Goal: Transaction & Acquisition: Obtain resource

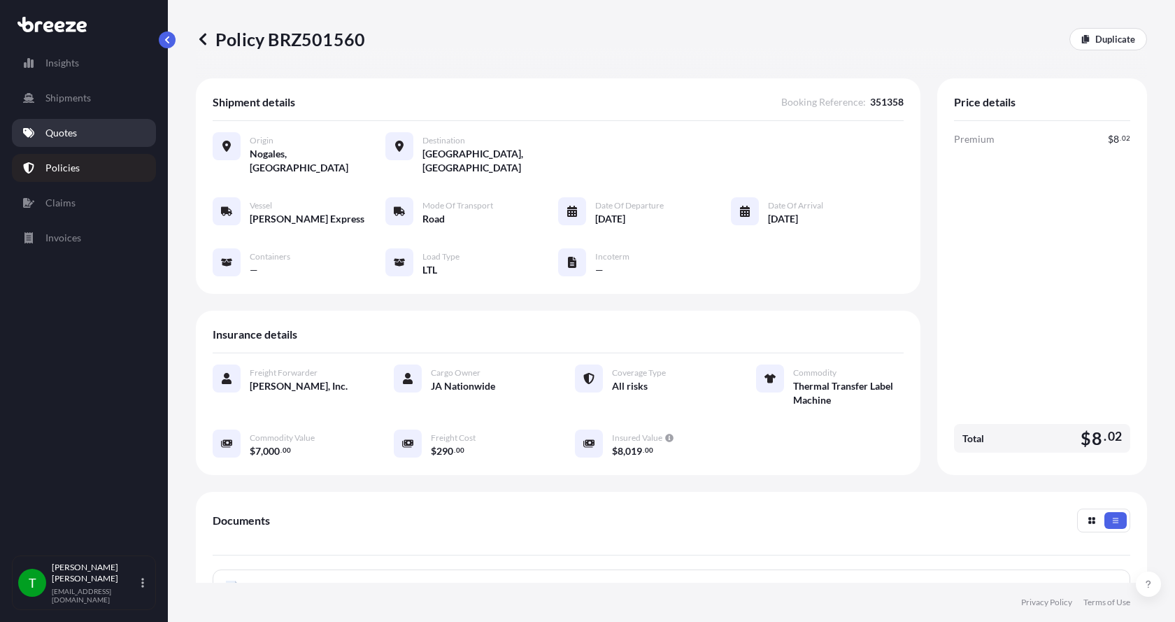
click at [60, 130] on p "Quotes" at bounding box center [60, 133] width 31 height 14
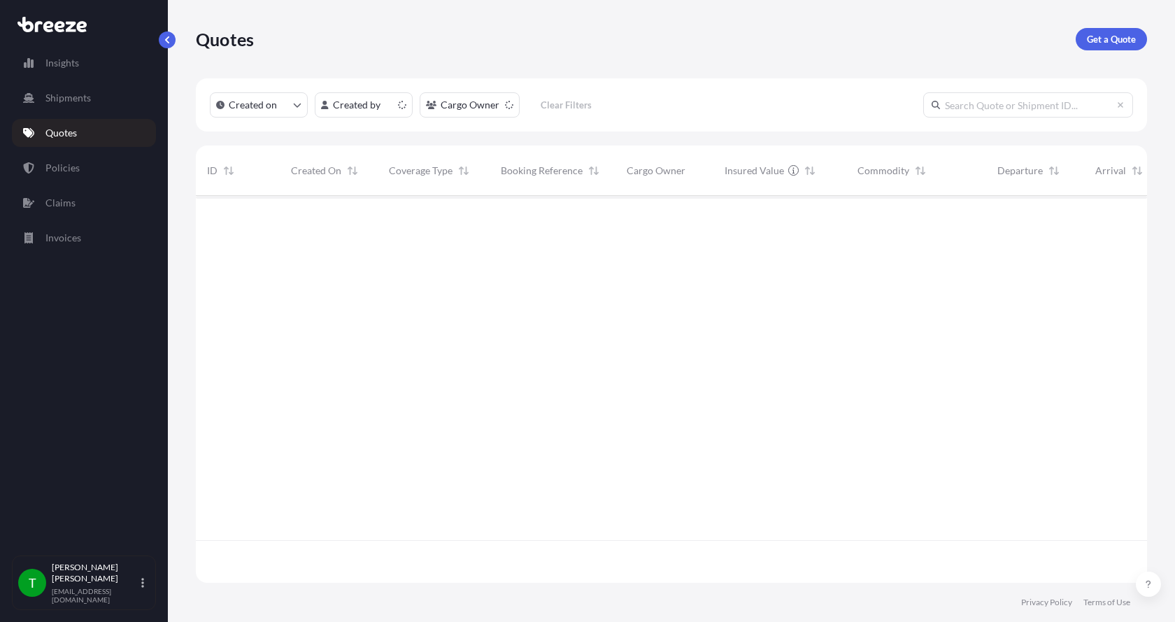
scroll to position [384, 940]
click at [1117, 34] on p "Get a Quote" at bounding box center [1110, 39] width 49 height 14
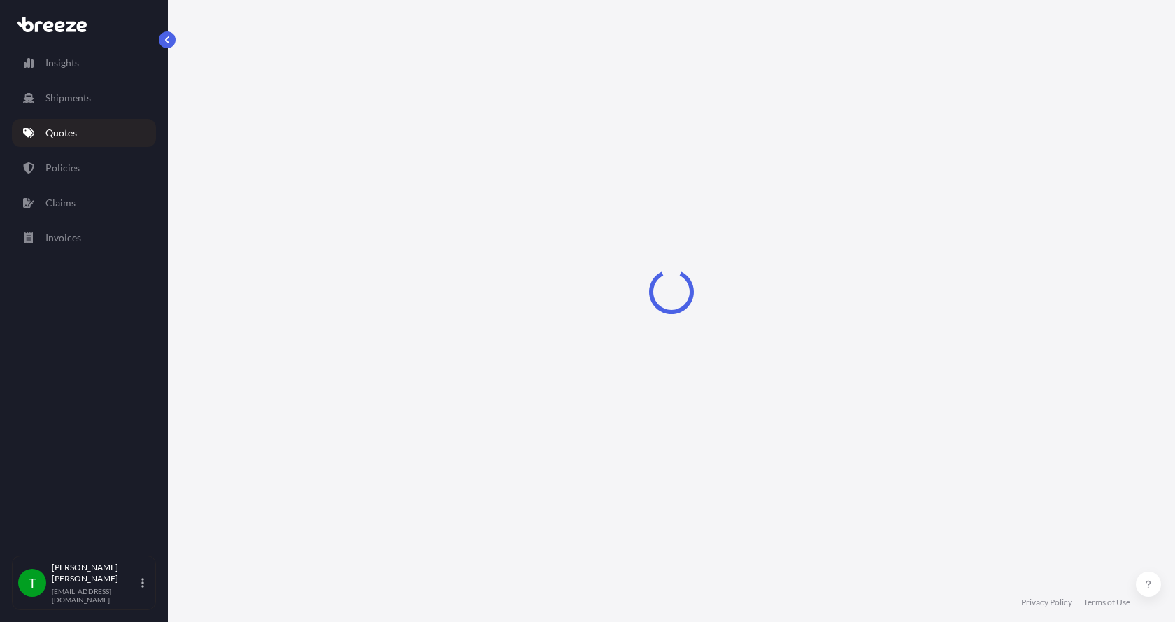
select select "Sea"
select select "1"
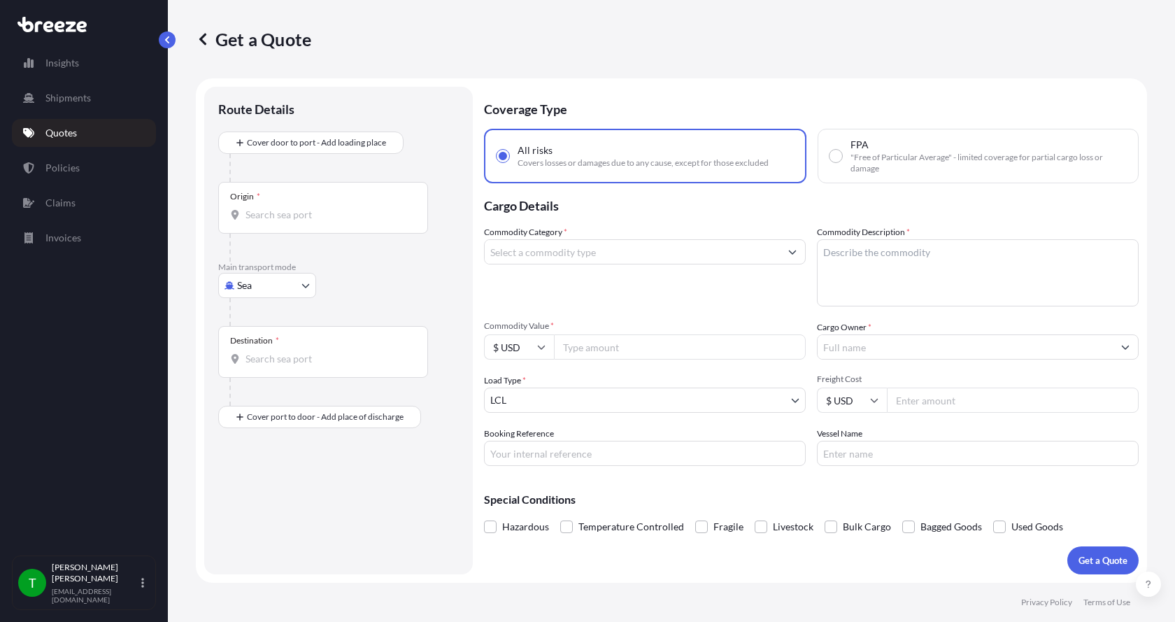
click at [245, 286] on body "Insights Shipments Quotes Policies Claims Invoices T [PERSON_NAME] [EMAIL_ADDRE…" at bounding box center [587, 311] width 1175 height 622
click at [255, 374] on span "Road" at bounding box center [256, 372] width 22 height 14
select select "Road"
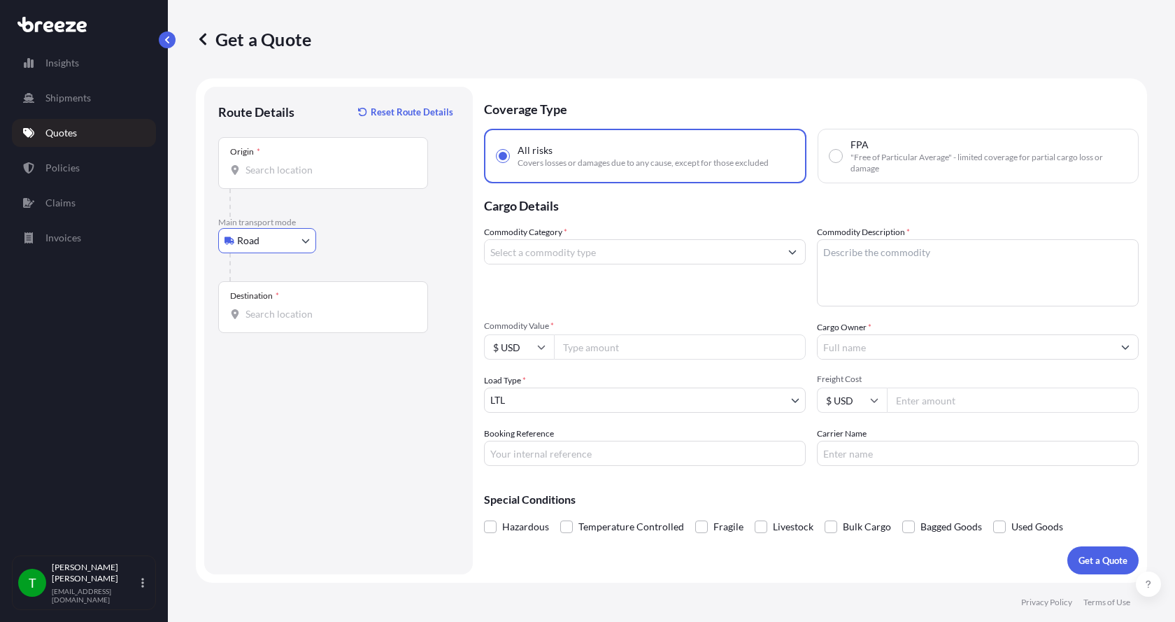
click at [255, 168] on input "Origin *" at bounding box center [327, 170] width 165 height 14
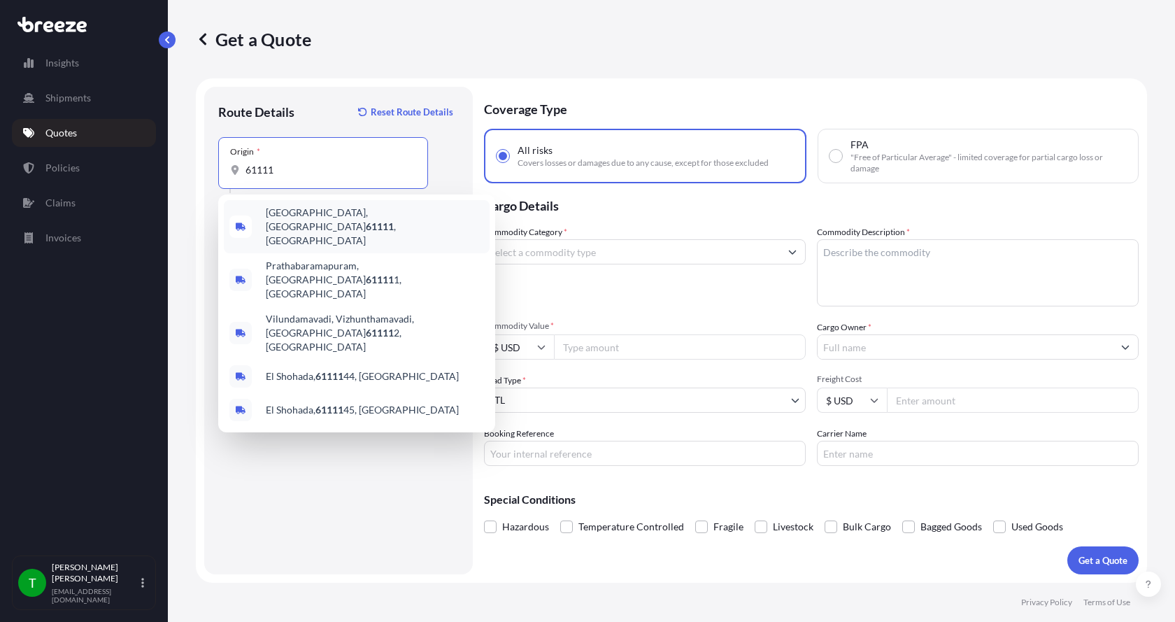
click at [288, 217] on span "[GEOGRAPHIC_DATA] , [GEOGRAPHIC_DATA]" at bounding box center [375, 227] width 218 height 42
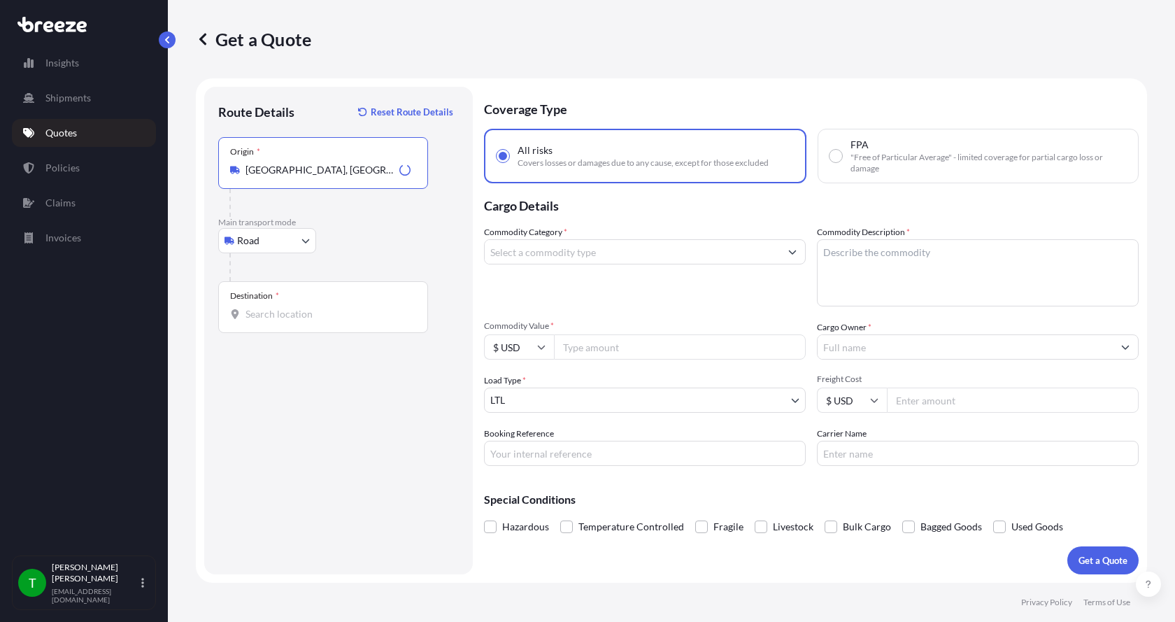
type input "[GEOGRAPHIC_DATA], [GEOGRAPHIC_DATA]"
click at [252, 311] on input "Destination *" at bounding box center [327, 314] width 165 height 14
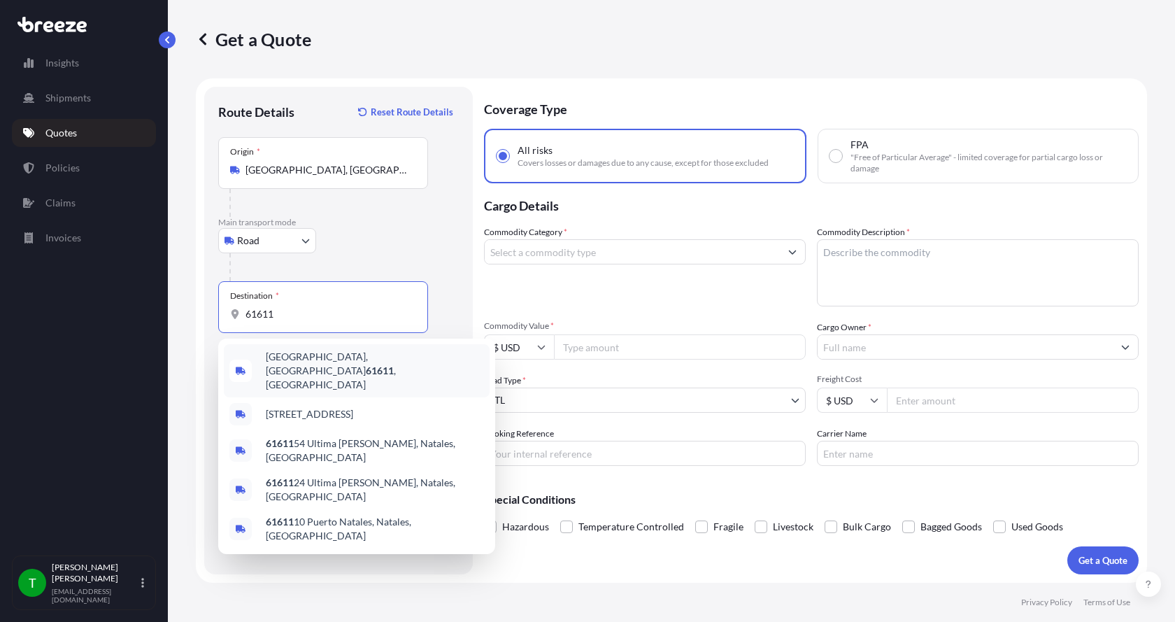
drag, startPoint x: 288, startPoint y: 310, endPoint x: 176, endPoint y: 320, distance: 112.3
click at [176, 319] on div "Get a Quote Route Details Reset Route Details Place of loading Road Road Rail O…" at bounding box center [671, 291] width 1007 height 582
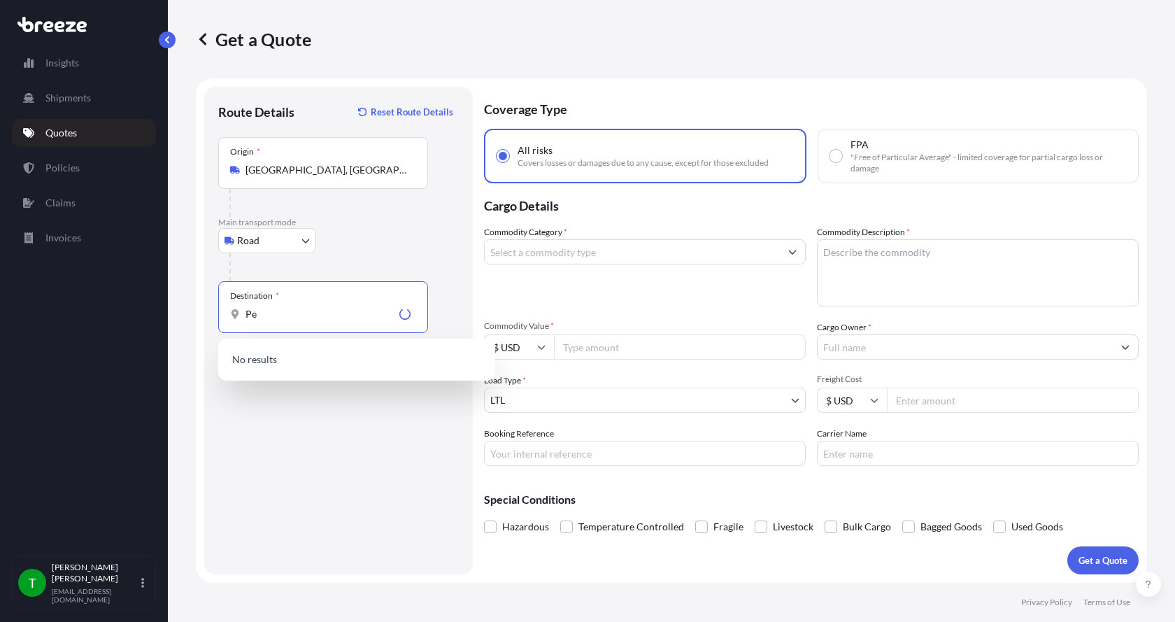
type input "P"
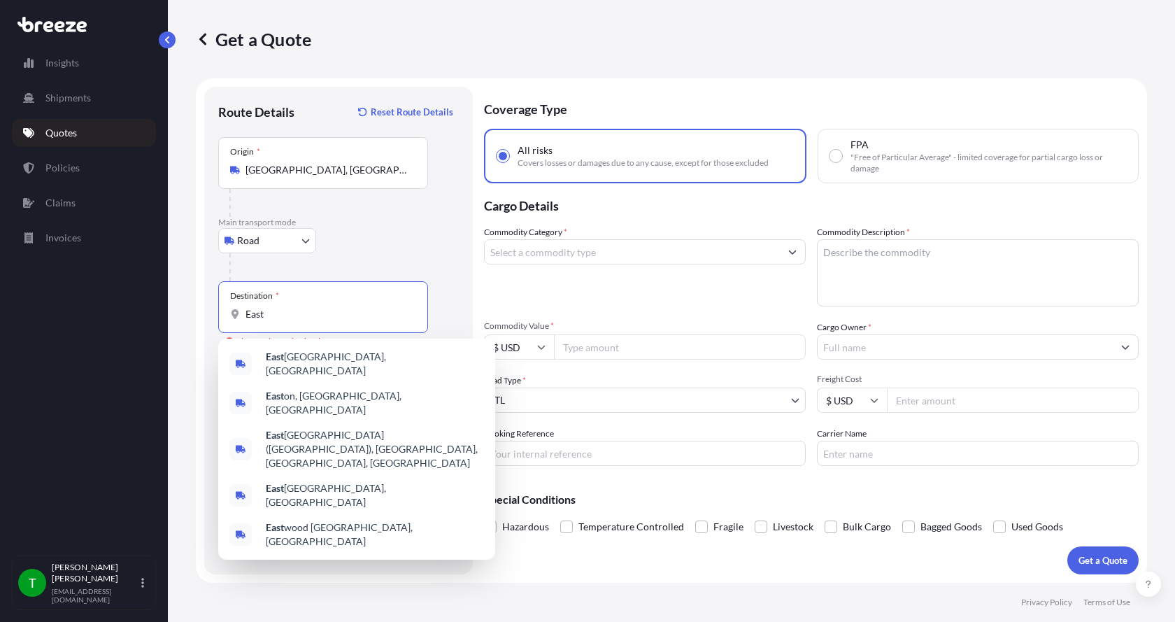
drag, startPoint x: 277, startPoint y: 314, endPoint x: 197, endPoint y: 312, distance: 79.7
click at [195, 316] on div "Get a Quote Route Details Reset Route Details Place of loading Road Road Rail O…" at bounding box center [671, 291] width 1007 height 582
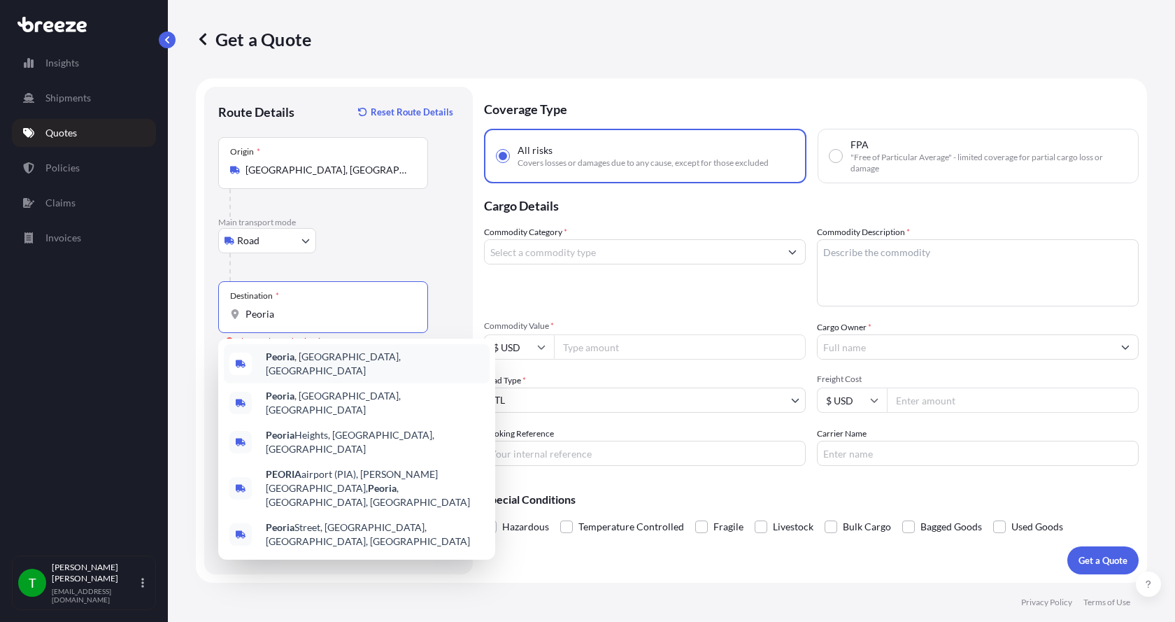
click at [289, 366] on span "Peoria , [GEOGRAPHIC_DATA], [GEOGRAPHIC_DATA]" at bounding box center [375, 364] width 218 height 28
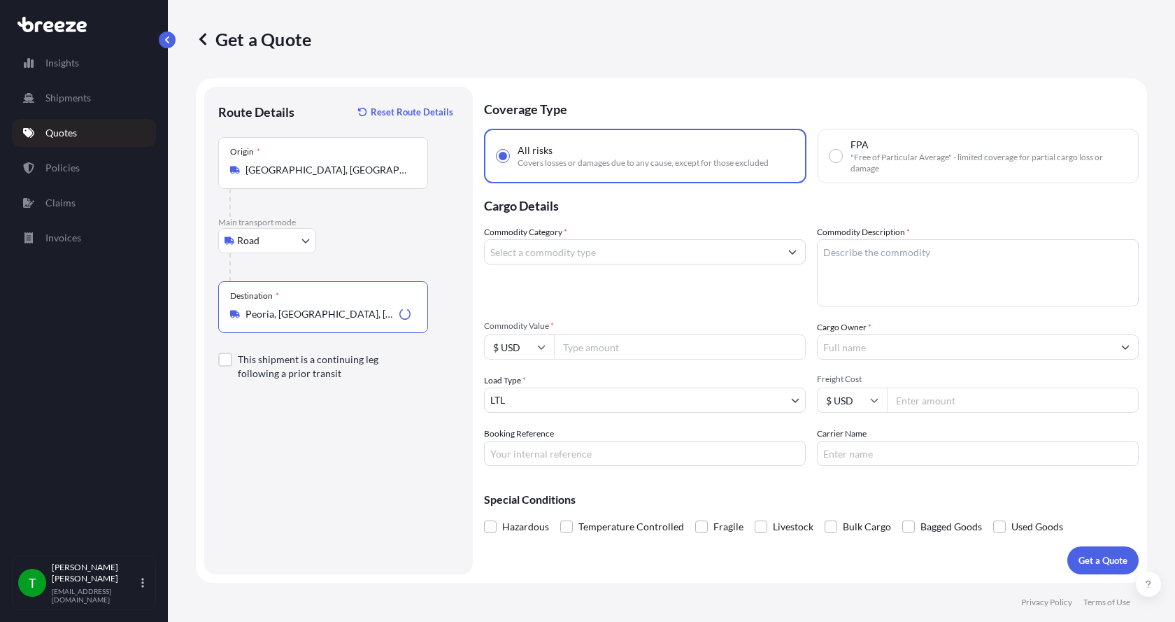
type input "Peoria, [GEOGRAPHIC_DATA], [GEOGRAPHIC_DATA]"
click at [565, 252] on input "Commodity Category *" at bounding box center [632, 251] width 295 height 25
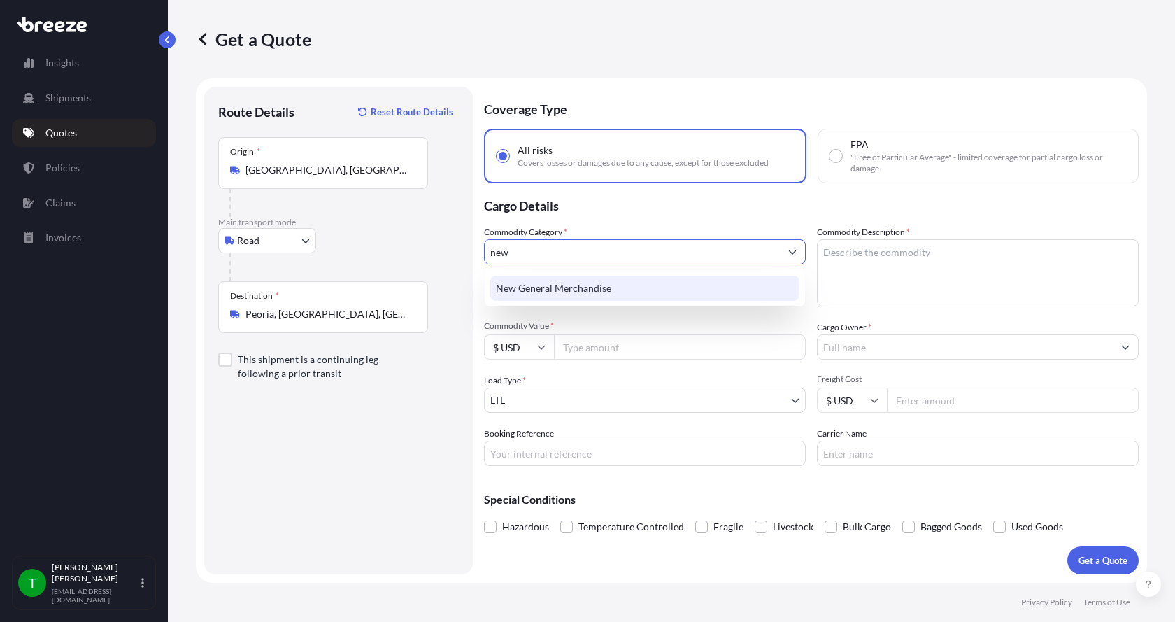
click at [561, 281] on div "New General Merchandise" at bounding box center [644, 287] width 309 height 25
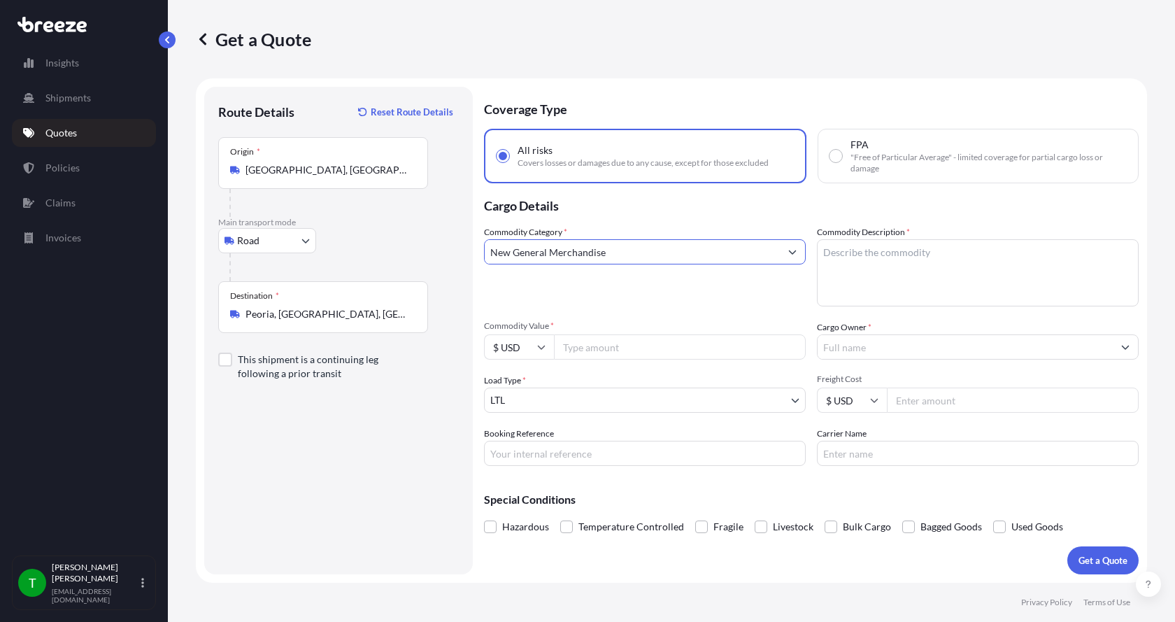
type input "New General Merchandise"
click at [854, 253] on textarea "Commodity Description *" at bounding box center [978, 272] width 322 height 67
type textarea "m"
type textarea "Motor AER, 10HP"
click at [603, 347] on input "Commodity Value *" at bounding box center [680, 346] width 252 height 25
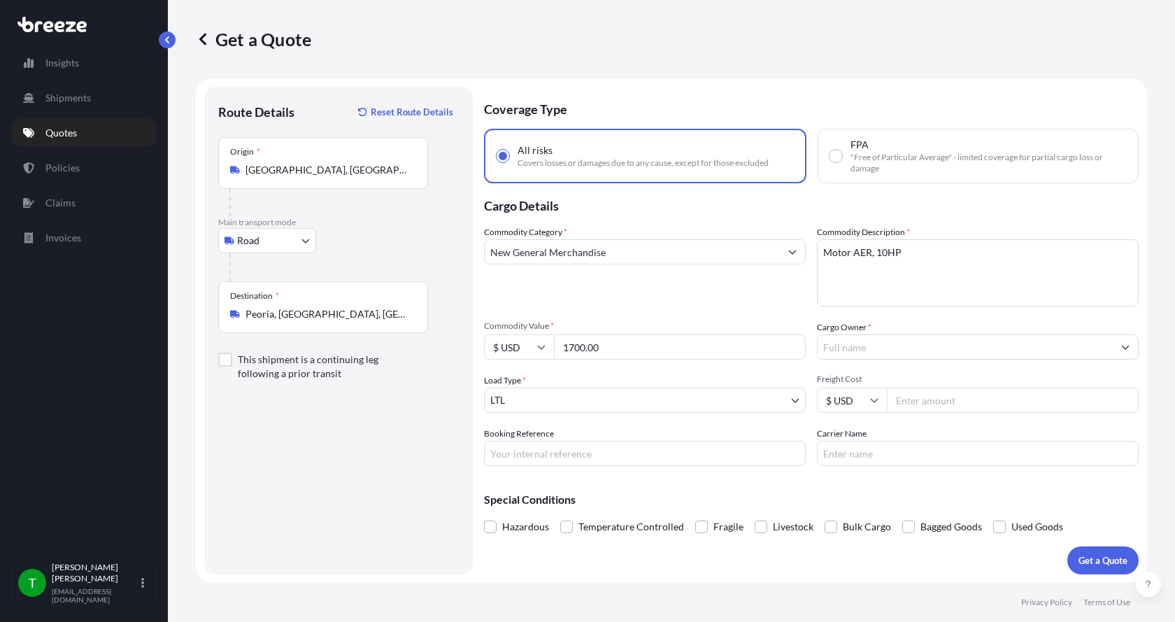
type input "1700.00"
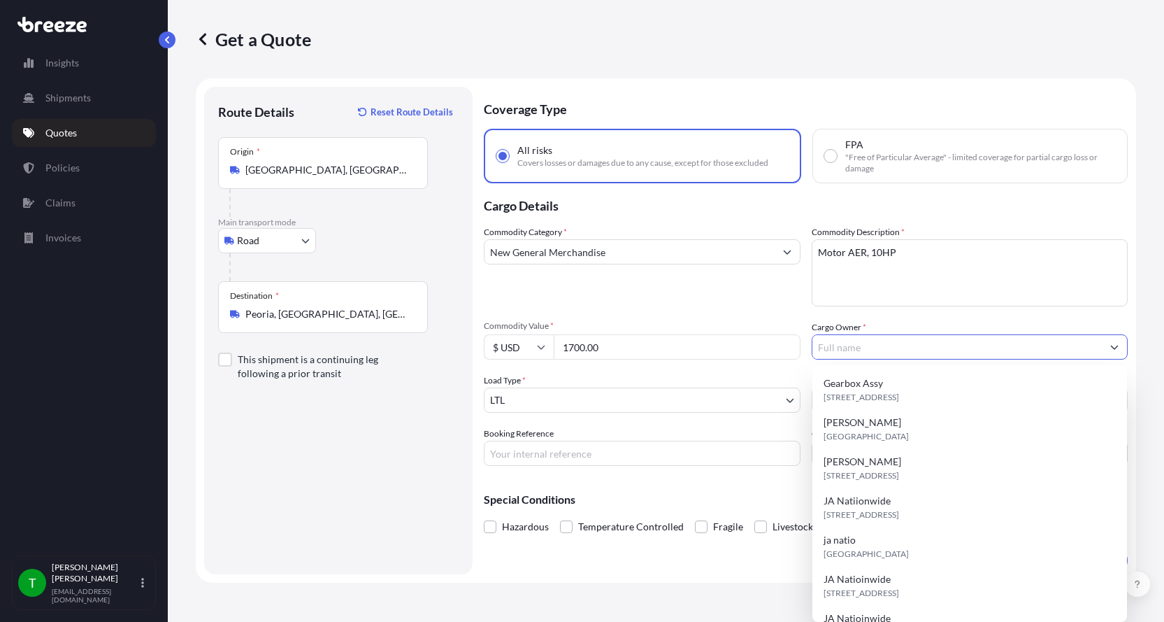
click at [841, 347] on input "Cargo Owner *" at bounding box center [957, 346] width 290 height 25
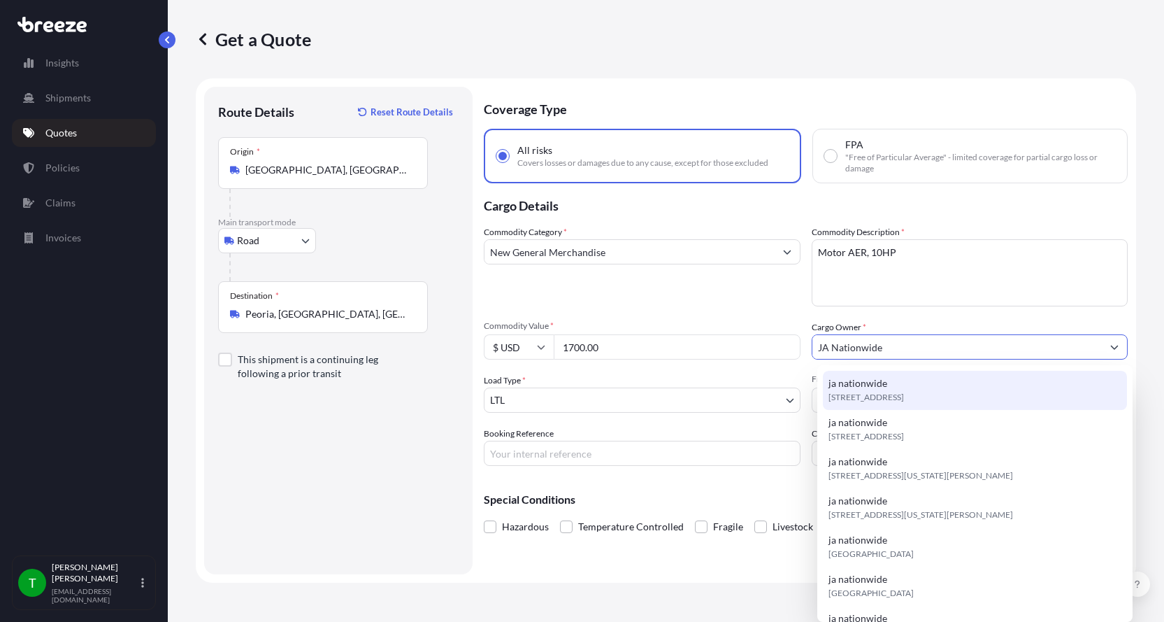
type input "JA Nationwide"
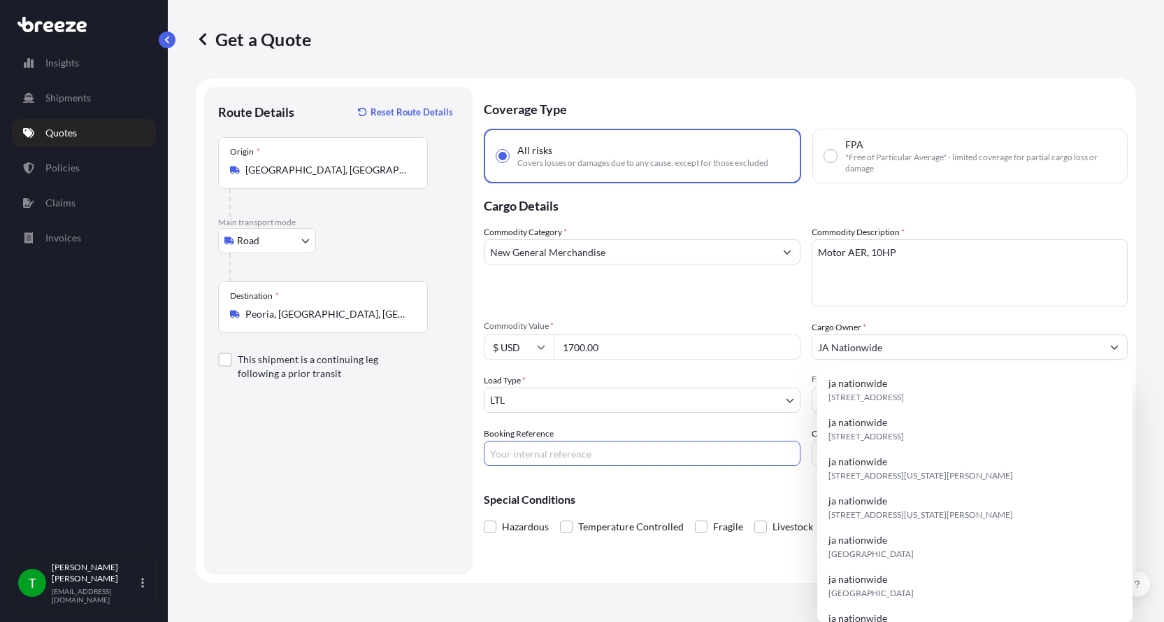
click at [522, 450] on input "Booking Reference" at bounding box center [642, 452] width 317 height 25
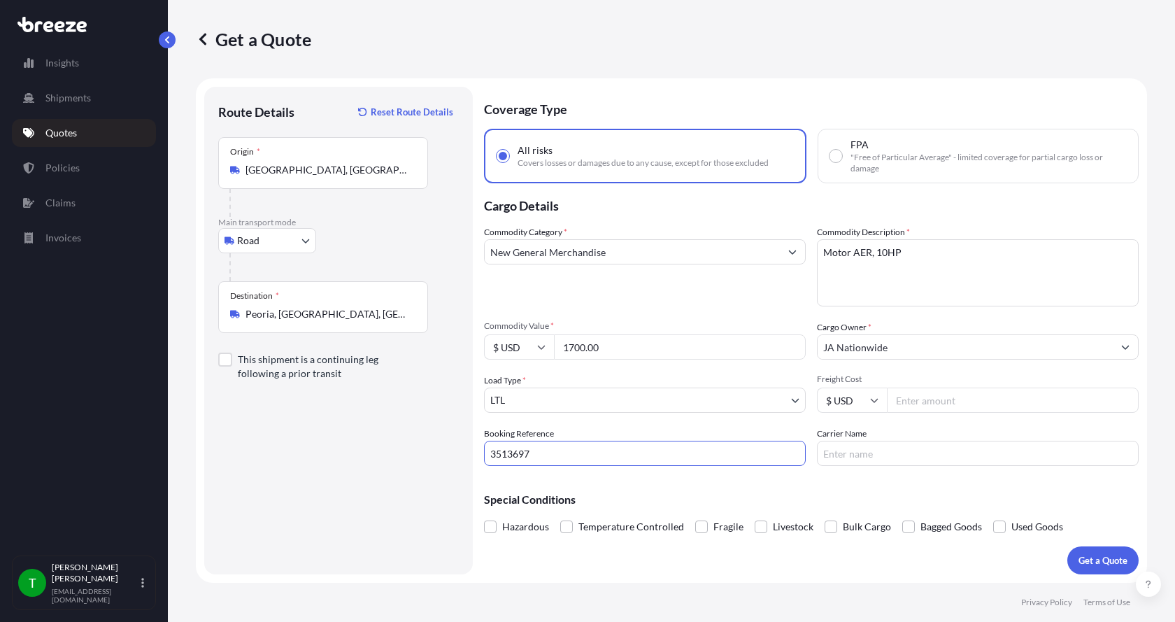
drag, startPoint x: 535, startPoint y: 446, endPoint x: 452, endPoint y: 453, distance: 82.8
click at [452, 453] on form "Route Details Reset Route Details Place of loading Road Road Rail Origin * [GEO…" at bounding box center [671, 330] width 951 height 504
type input "351367"
click at [955, 403] on input "Freight Cost" at bounding box center [1013, 399] width 252 height 25
type input "185.00"
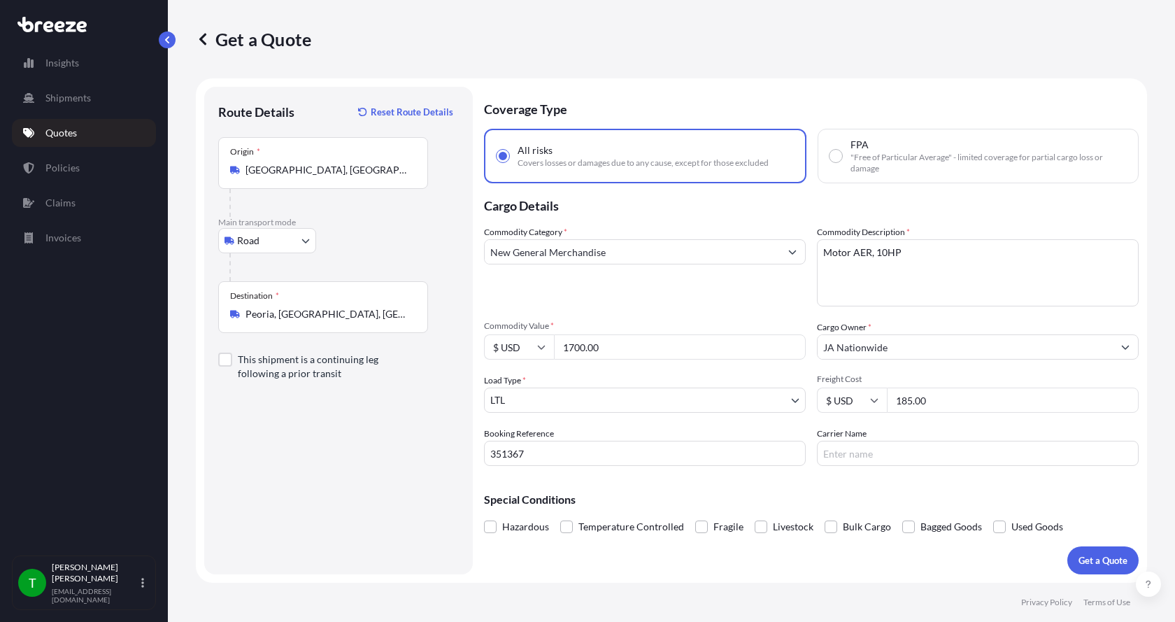
click at [905, 443] on input "Carrier Name" at bounding box center [978, 452] width 322 height 25
type input "[GEOGRAPHIC_DATA]"
click at [1090, 559] on p "Get a Quote" at bounding box center [1102, 560] width 49 height 14
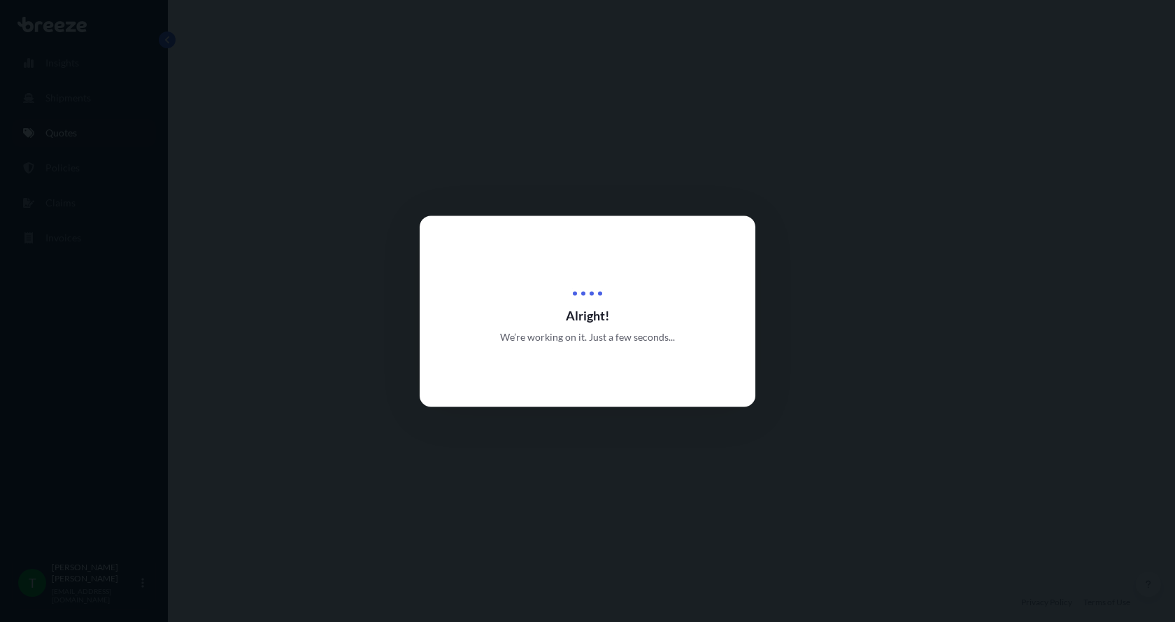
select select "Road"
select select "1"
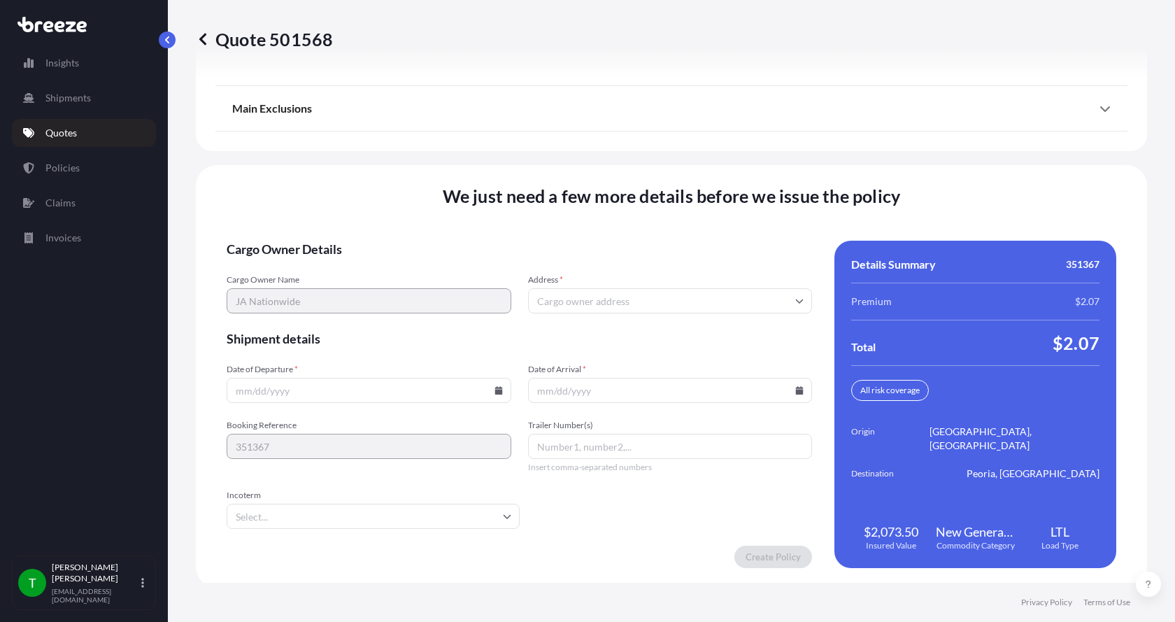
scroll to position [1839, 0]
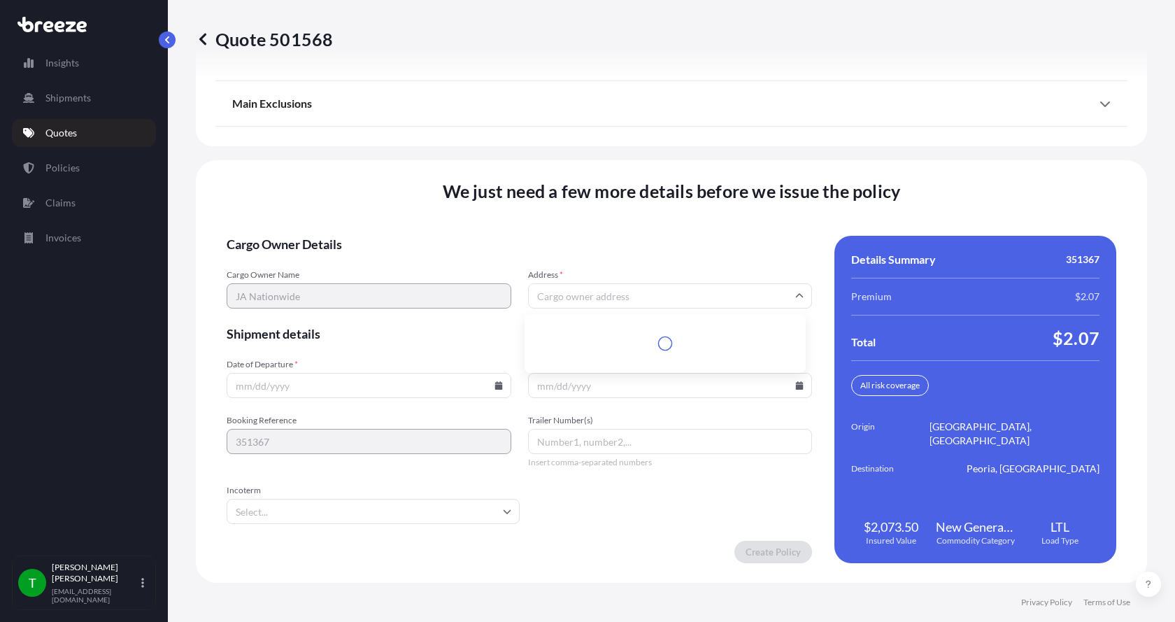
click at [571, 296] on input "Address *" at bounding box center [670, 295] width 285 height 25
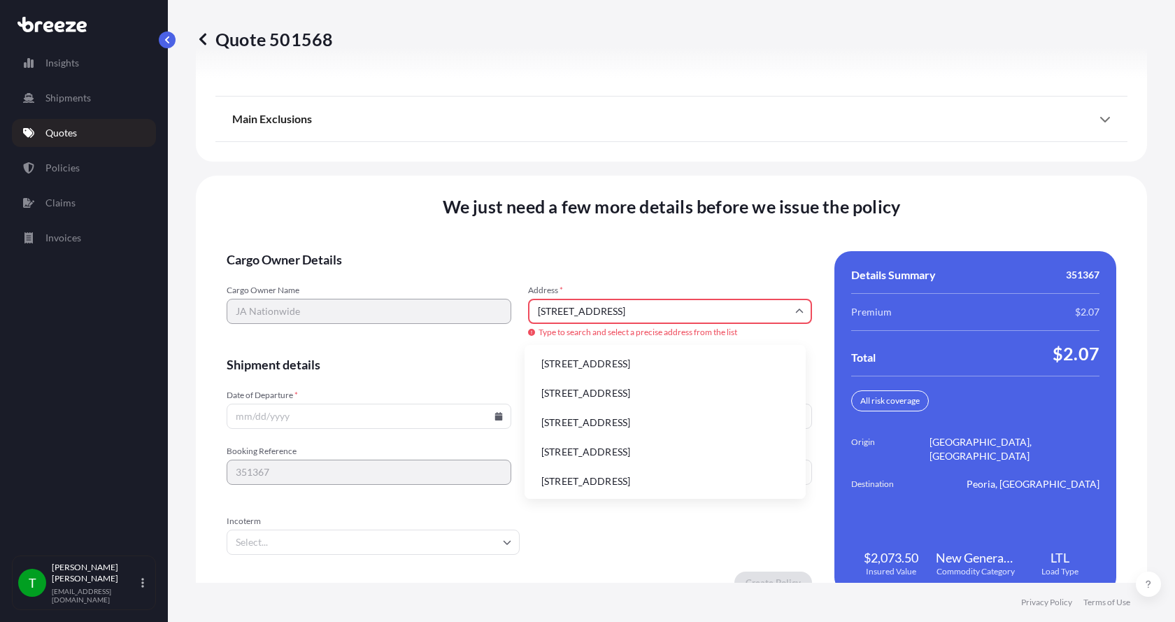
click at [559, 360] on li "[STREET_ADDRESS]" at bounding box center [665, 363] width 270 height 27
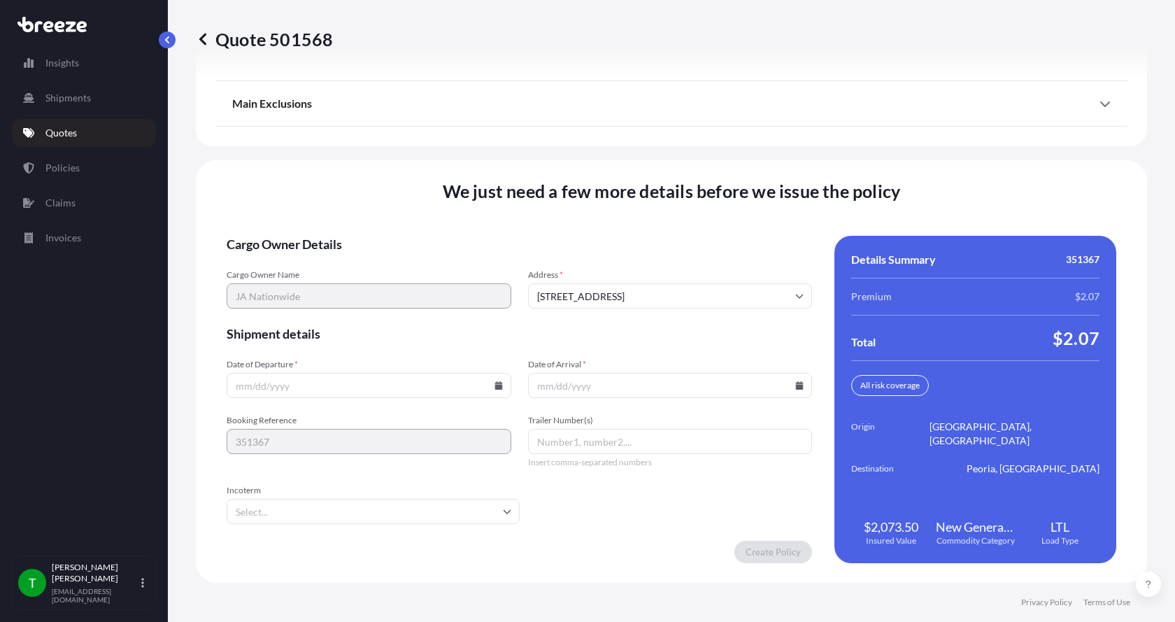
type input "[STREET_ADDRESS]"
click at [494, 384] on icon at bounding box center [498, 385] width 8 height 8
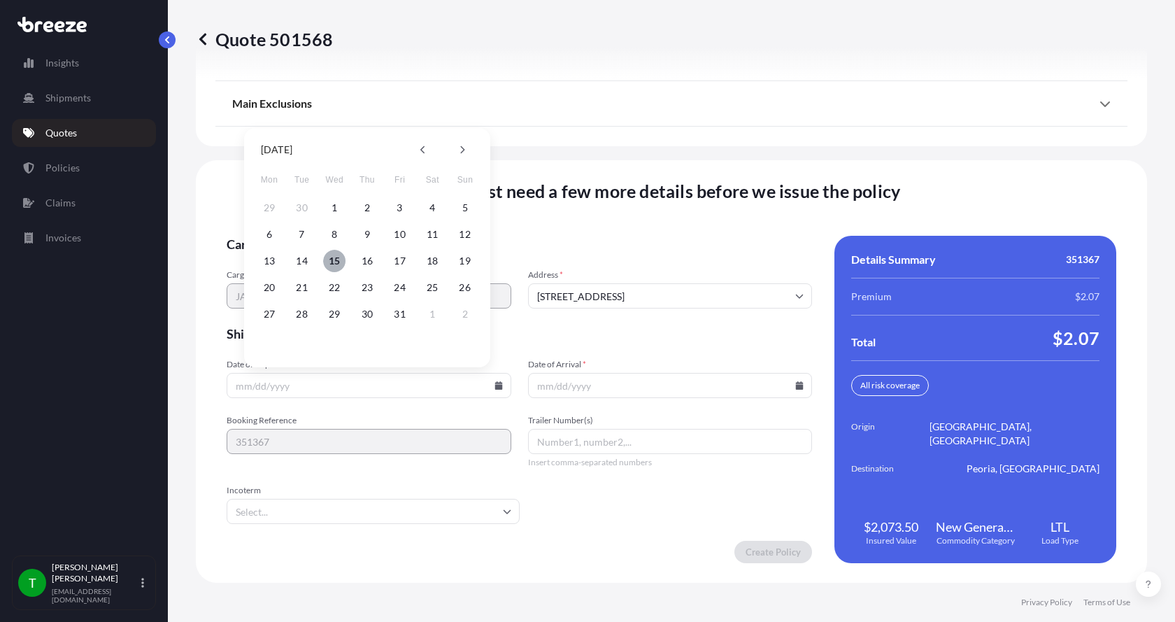
click at [330, 259] on button "15" at bounding box center [334, 261] width 22 height 22
type input "[DATE]"
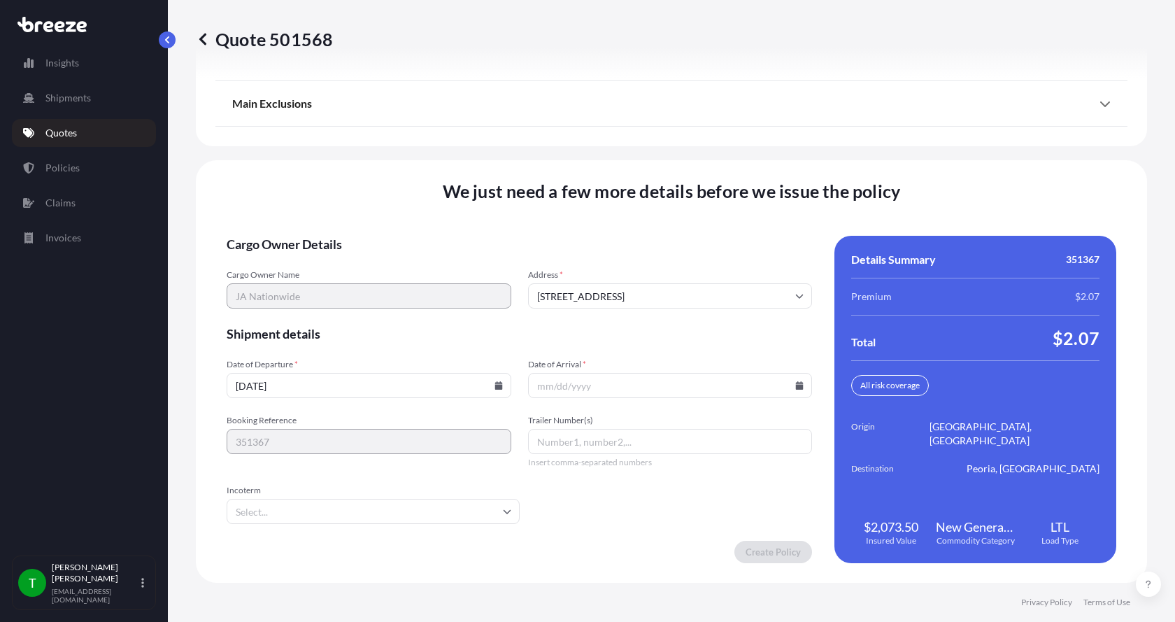
click at [796, 382] on icon at bounding box center [800, 385] width 8 height 8
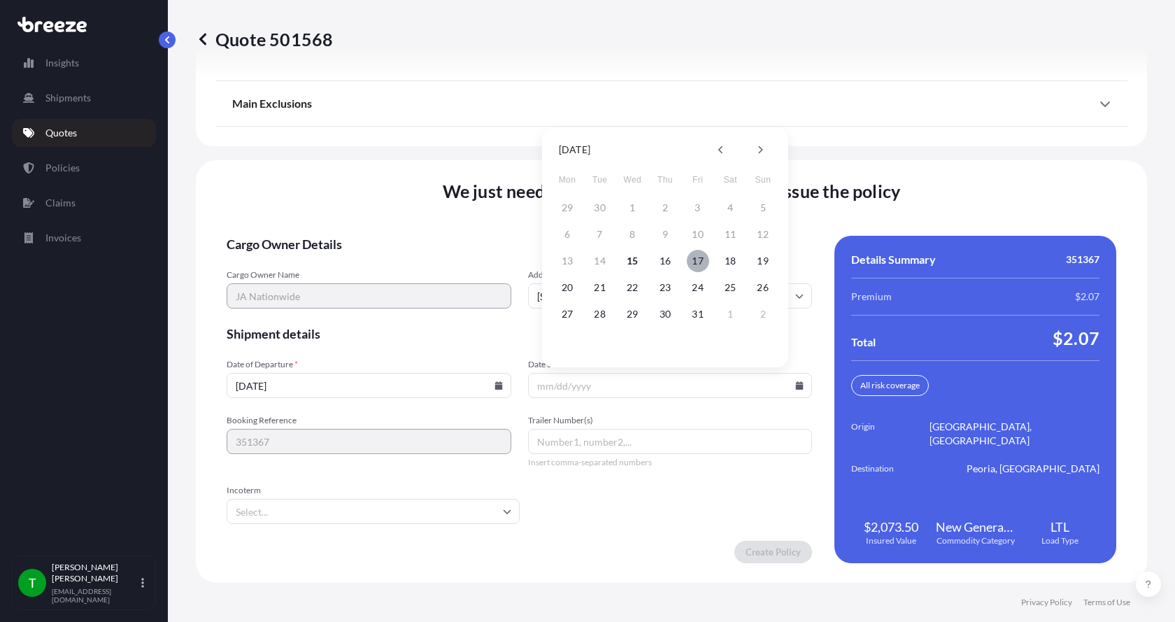
click at [700, 260] on button "17" at bounding box center [698, 261] width 22 height 22
type input "[DATE]"
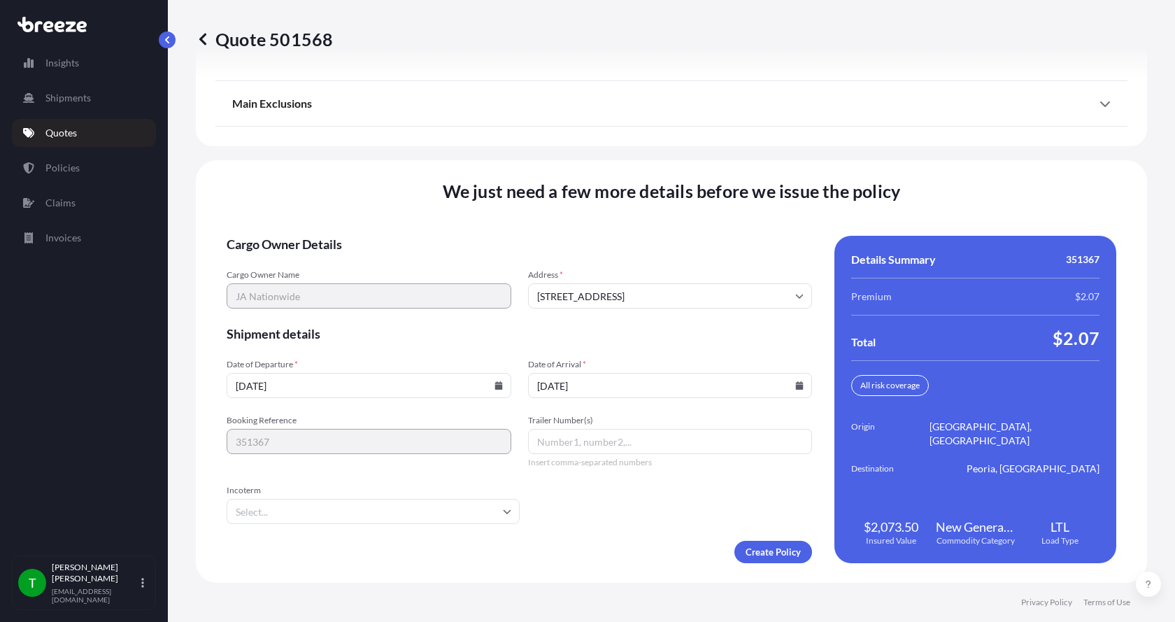
click at [698, 301] on button "17" at bounding box center [689, 307] width 17 height 13
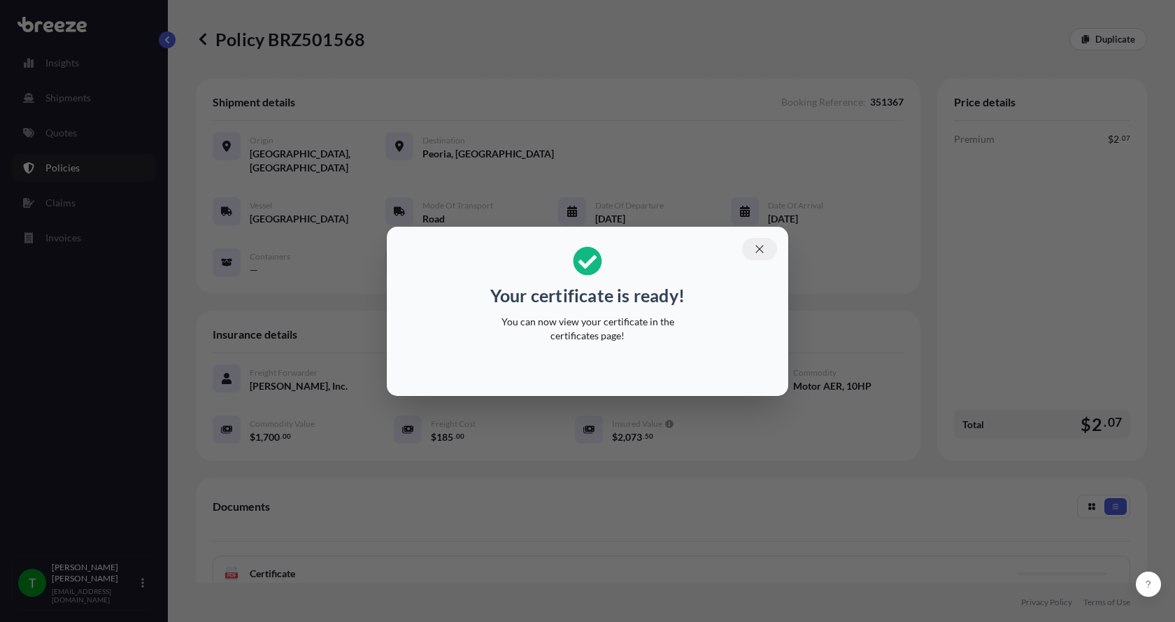
click at [759, 245] on icon "button" at bounding box center [759, 249] width 13 height 13
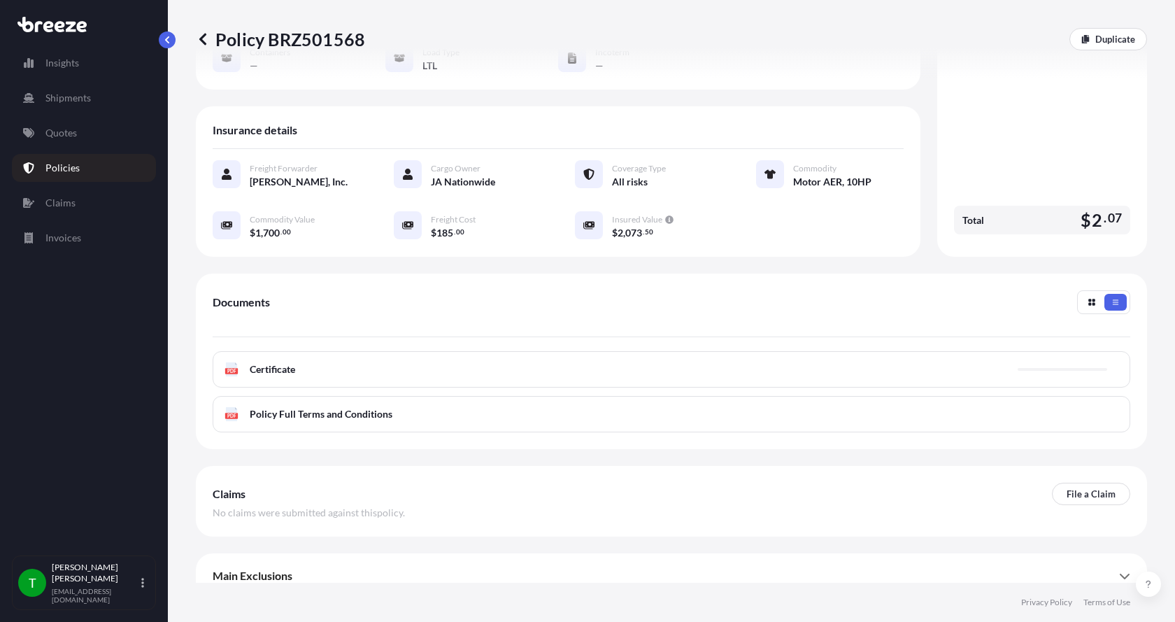
scroll to position [206, 0]
click at [239, 361] on div "PDF Certificate" at bounding box center [259, 368] width 71 height 14
click at [267, 361] on span "Certificate" at bounding box center [272, 368] width 45 height 14
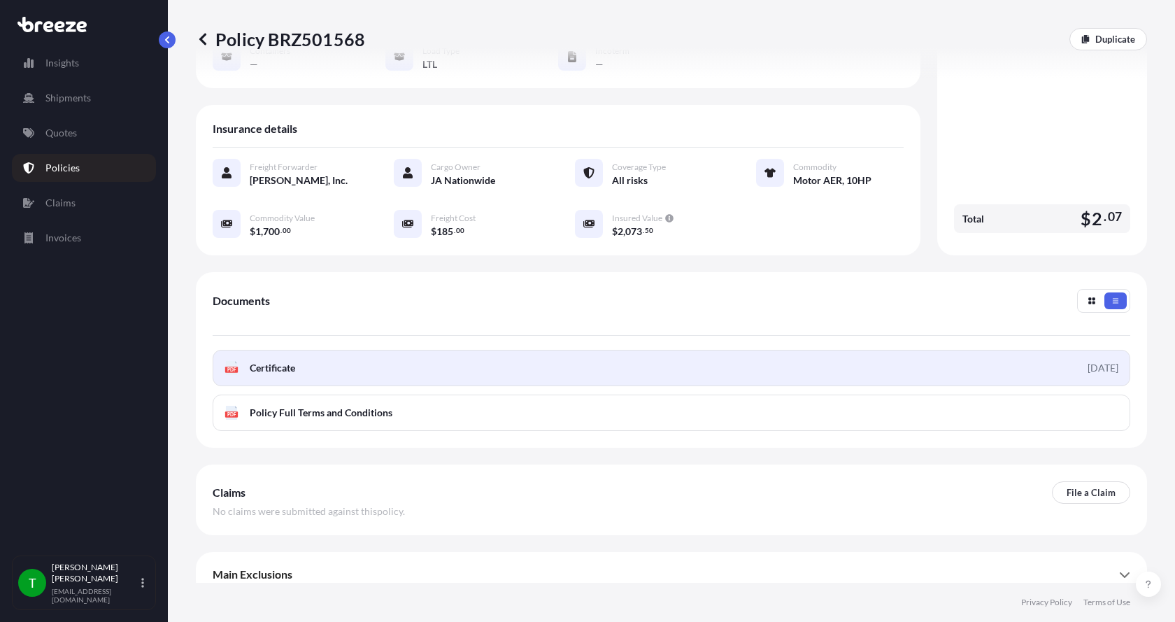
click at [237, 366] on rect at bounding box center [231, 369] width 13 height 6
